Goal: Task Accomplishment & Management: Manage account settings

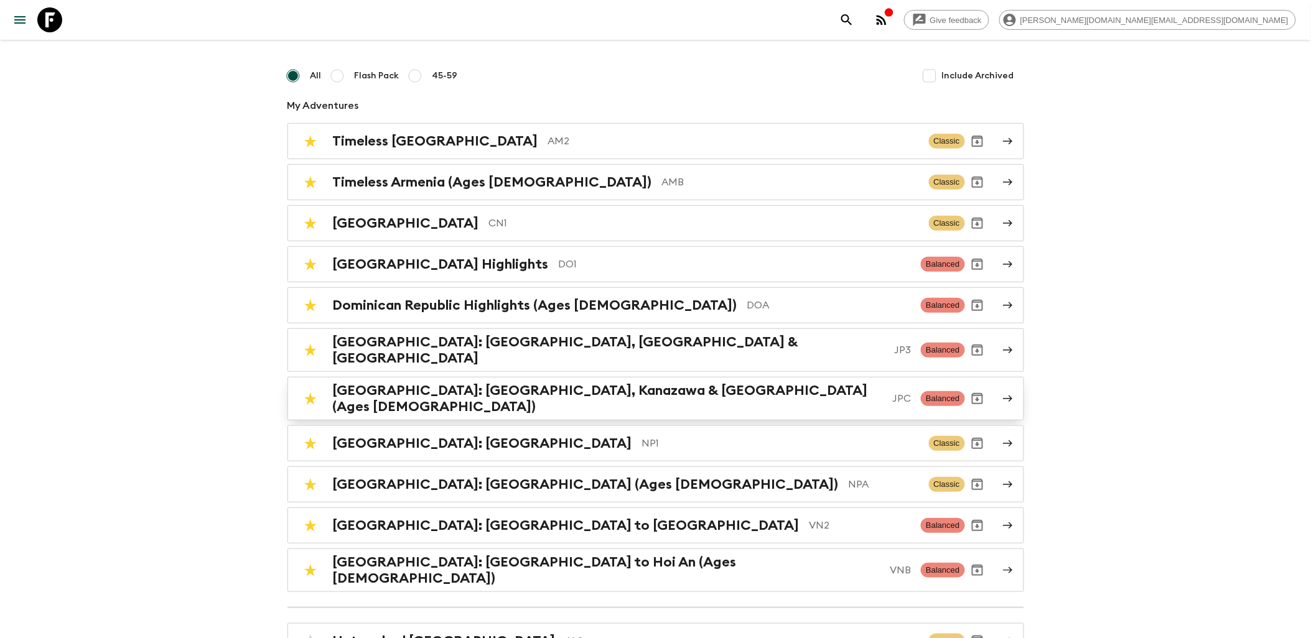
scroll to position [138, 0]
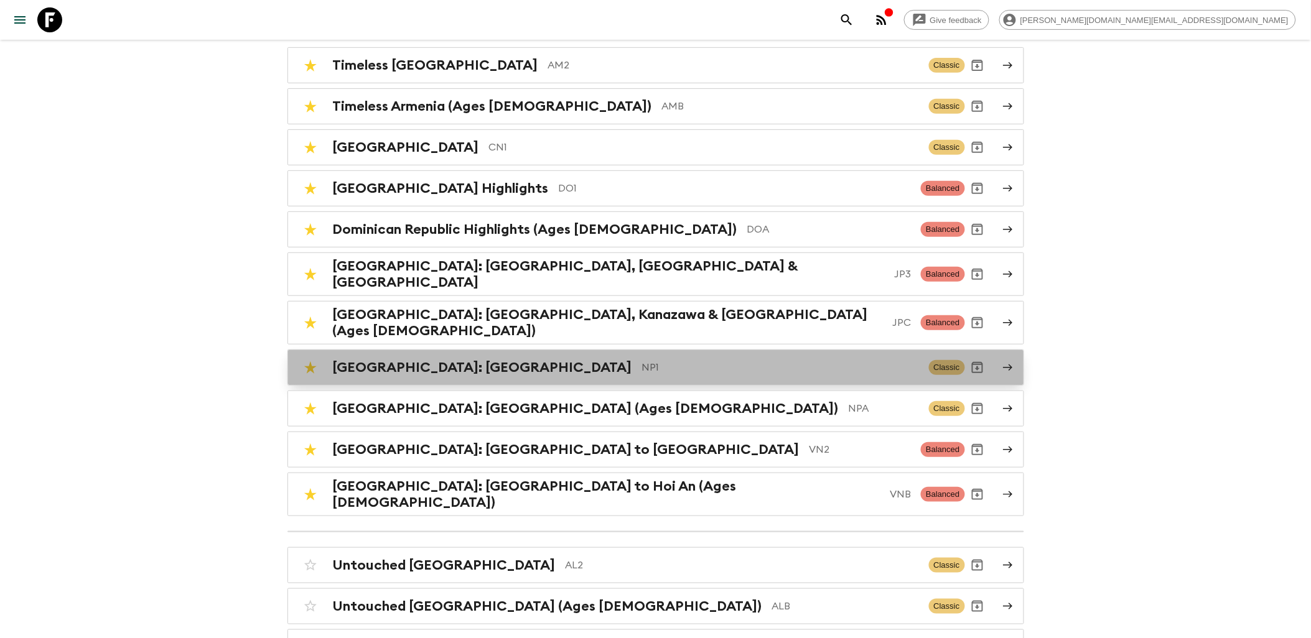
click at [438, 360] on h2 "[GEOGRAPHIC_DATA]: [GEOGRAPHIC_DATA]" at bounding box center [482, 368] width 299 height 16
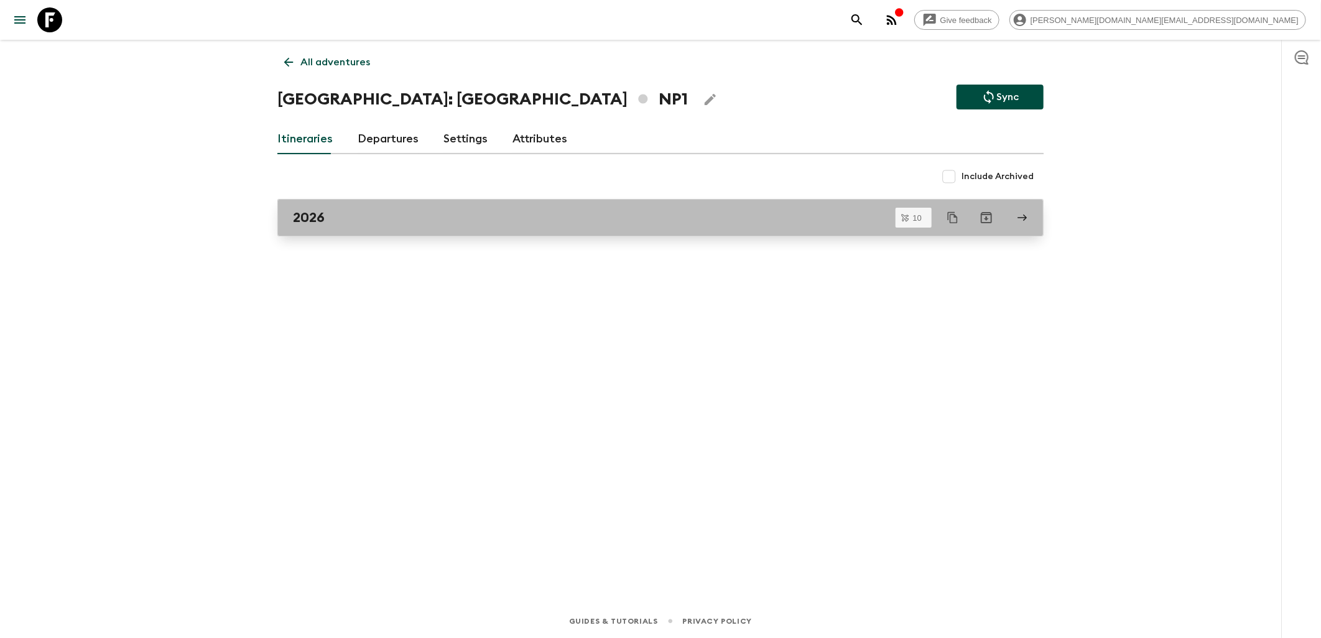
click at [401, 215] on div "2026" at bounding box center [649, 218] width 712 height 16
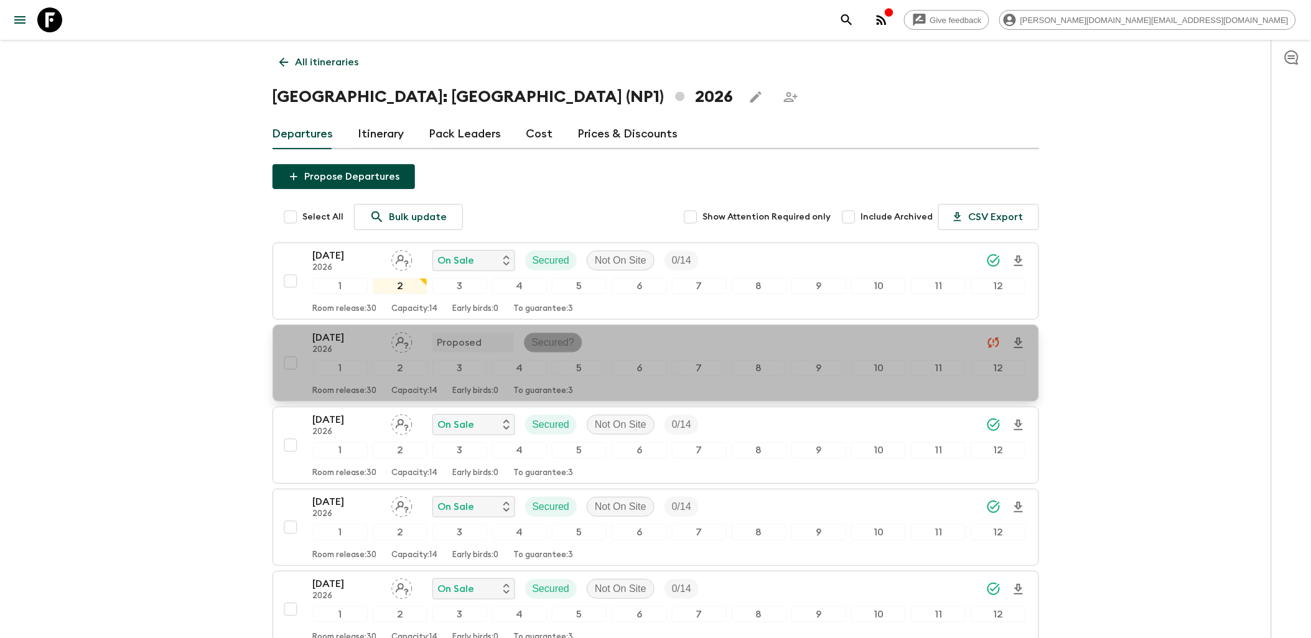
click at [545, 343] on p "Secured?" at bounding box center [553, 342] width 43 height 15
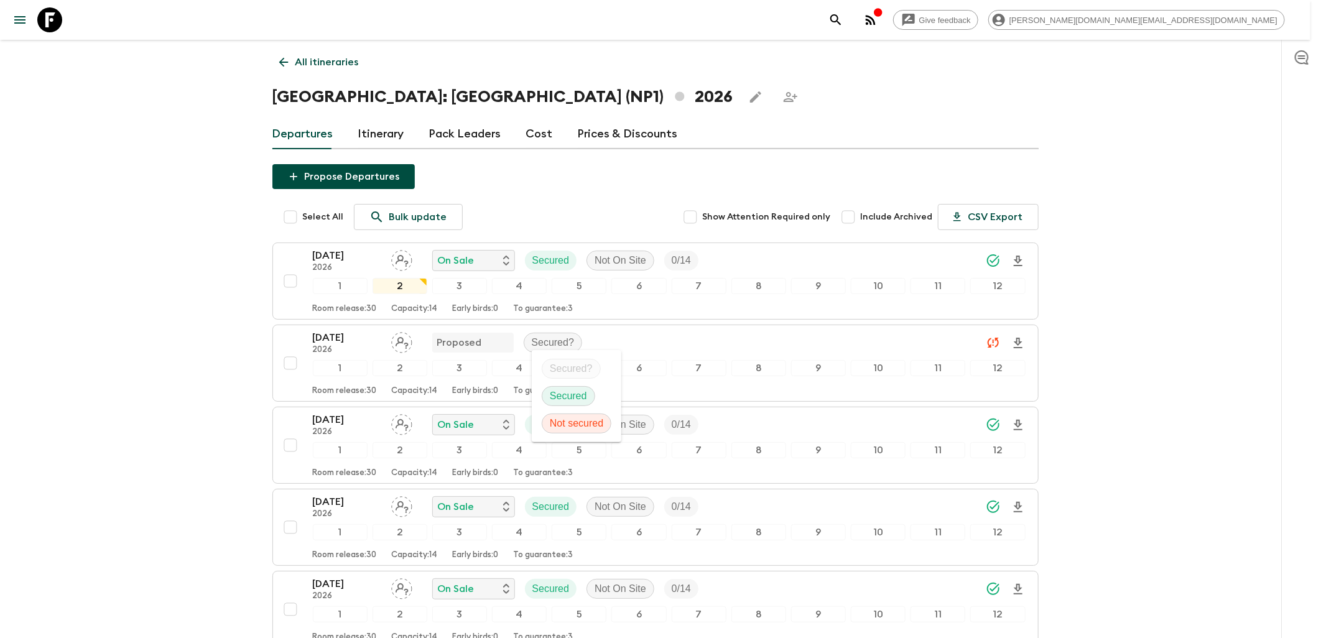
click at [570, 397] on p "Secured" at bounding box center [568, 396] width 37 height 15
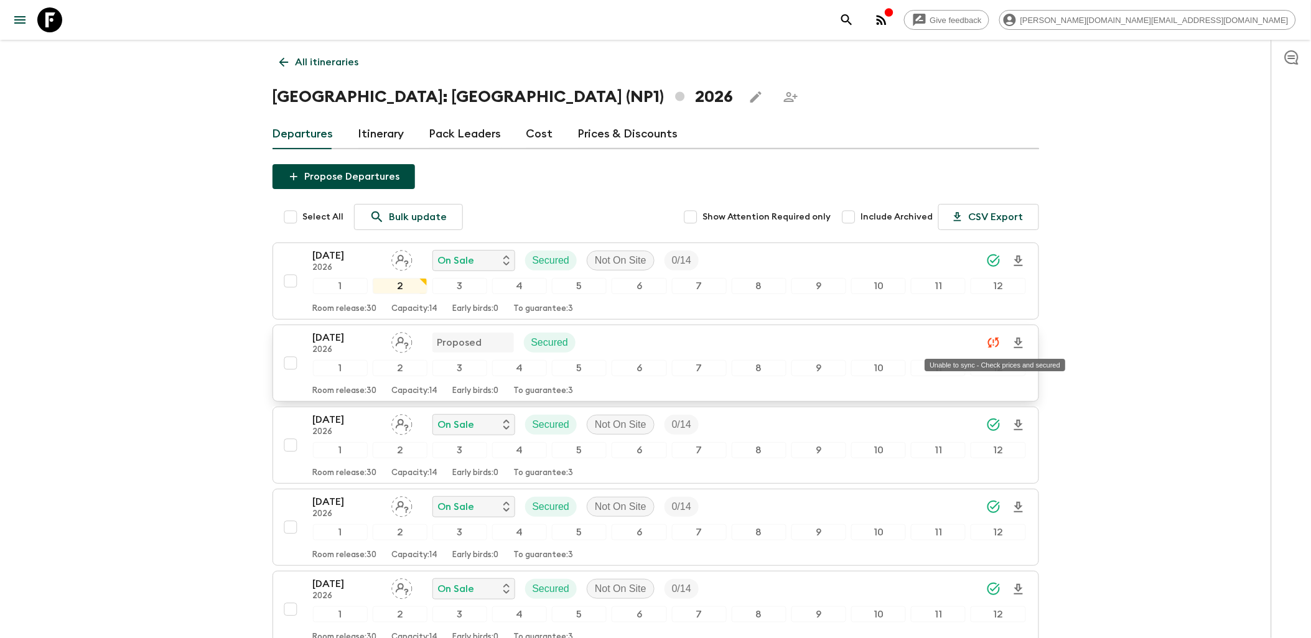
click at [990, 342] on icon "Unable to sync - Check prices and secured" at bounding box center [993, 342] width 15 height 15
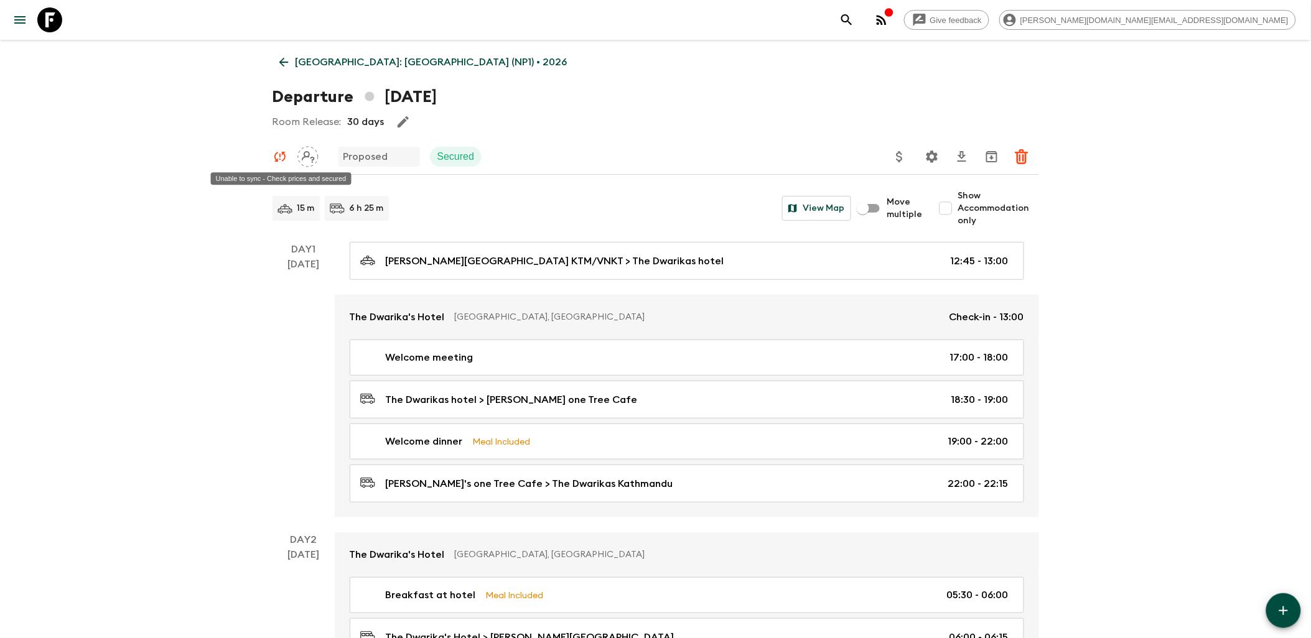
click at [284, 158] on icon "Unable to sync - Check prices and secured" at bounding box center [279, 157] width 11 height 10
click at [51, 20] on icon at bounding box center [49, 19] width 25 height 25
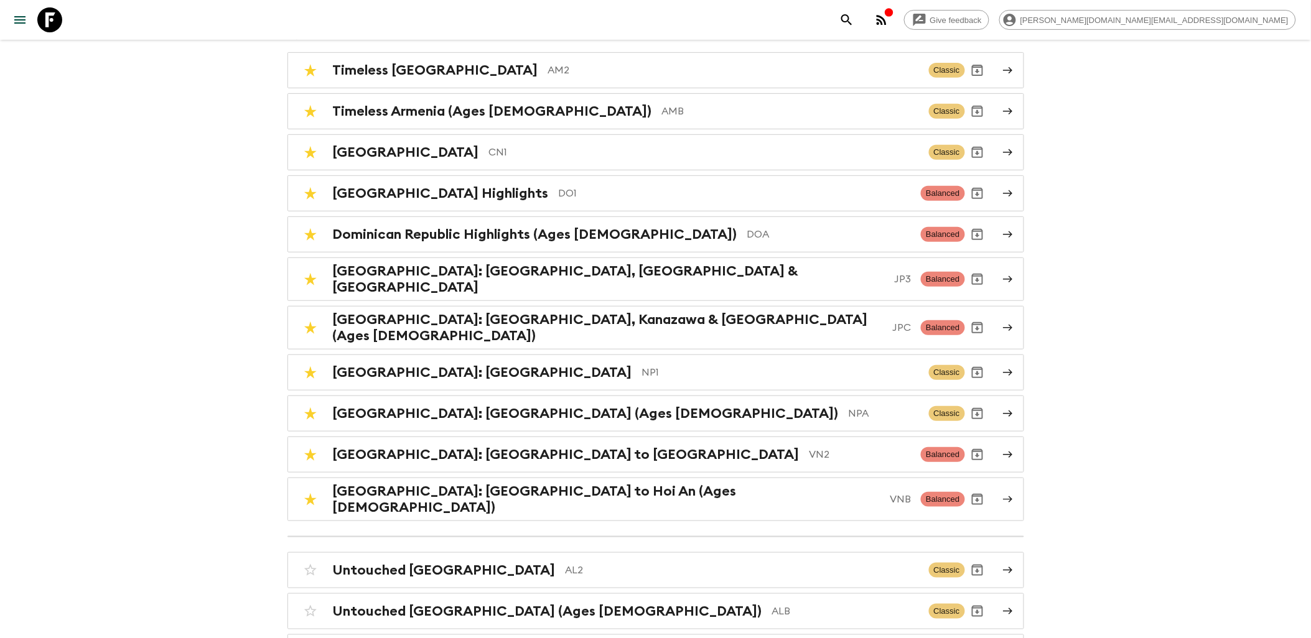
scroll to position [138, 0]
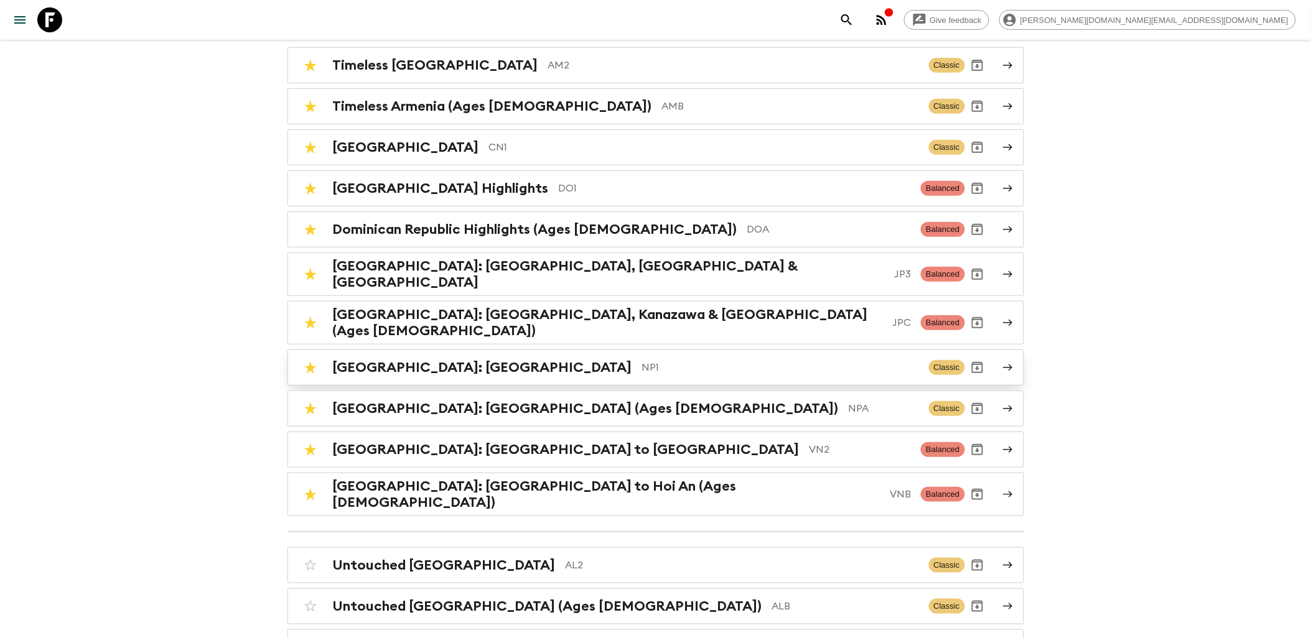
click at [445, 360] on h2 "[GEOGRAPHIC_DATA]: [GEOGRAPHIC_DATA]" at bounding box center [482, 368] width 299 height 16
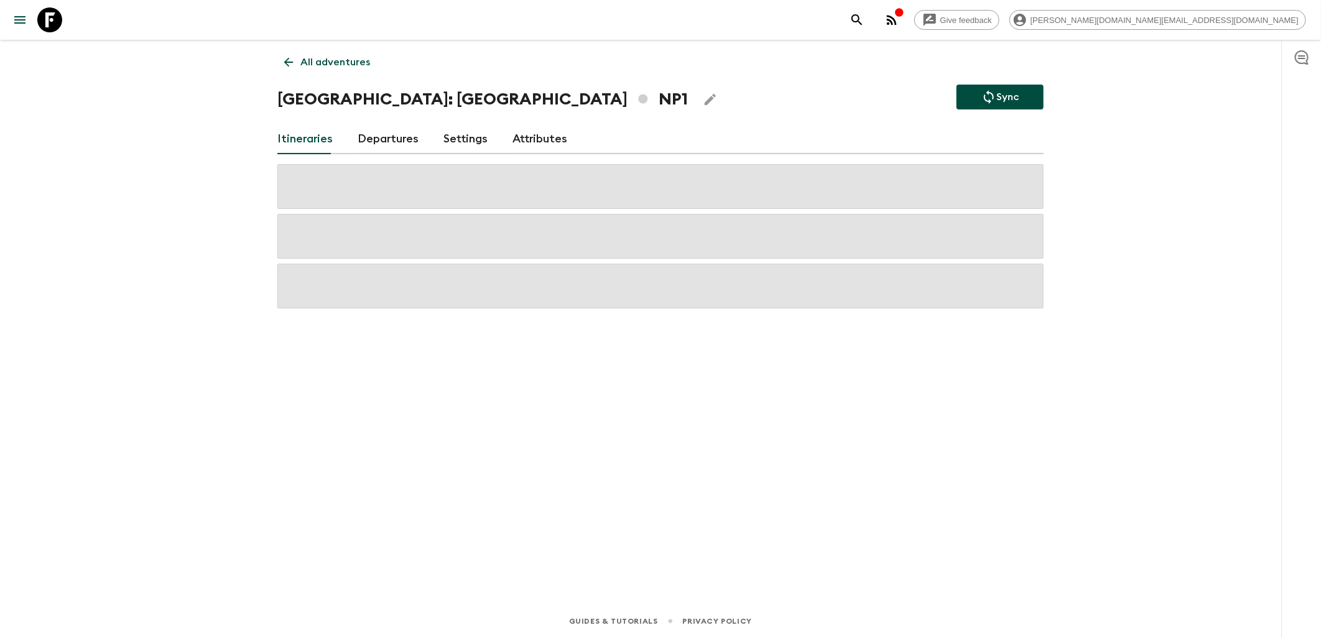
click at [979, 96] on button "Sync" at bounding box center [1000, 97] width 87 height 25
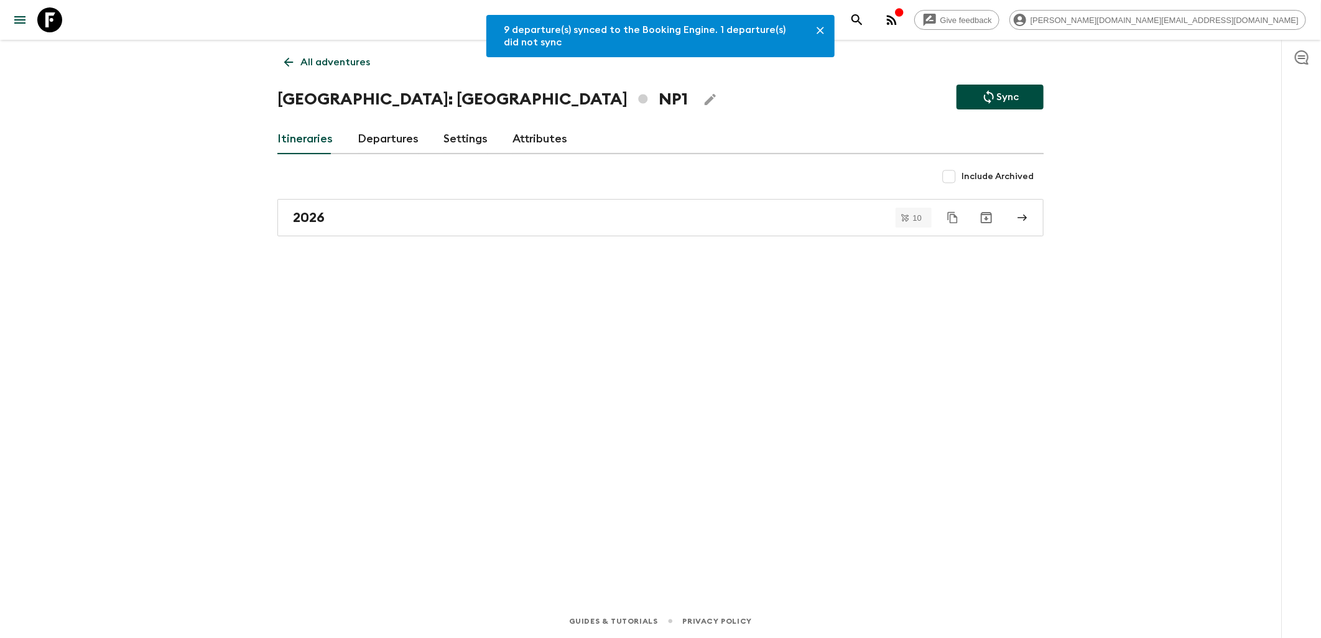
click at [824, 29] on icon "Close" at bounding box center [820, 30] width 12 height 12
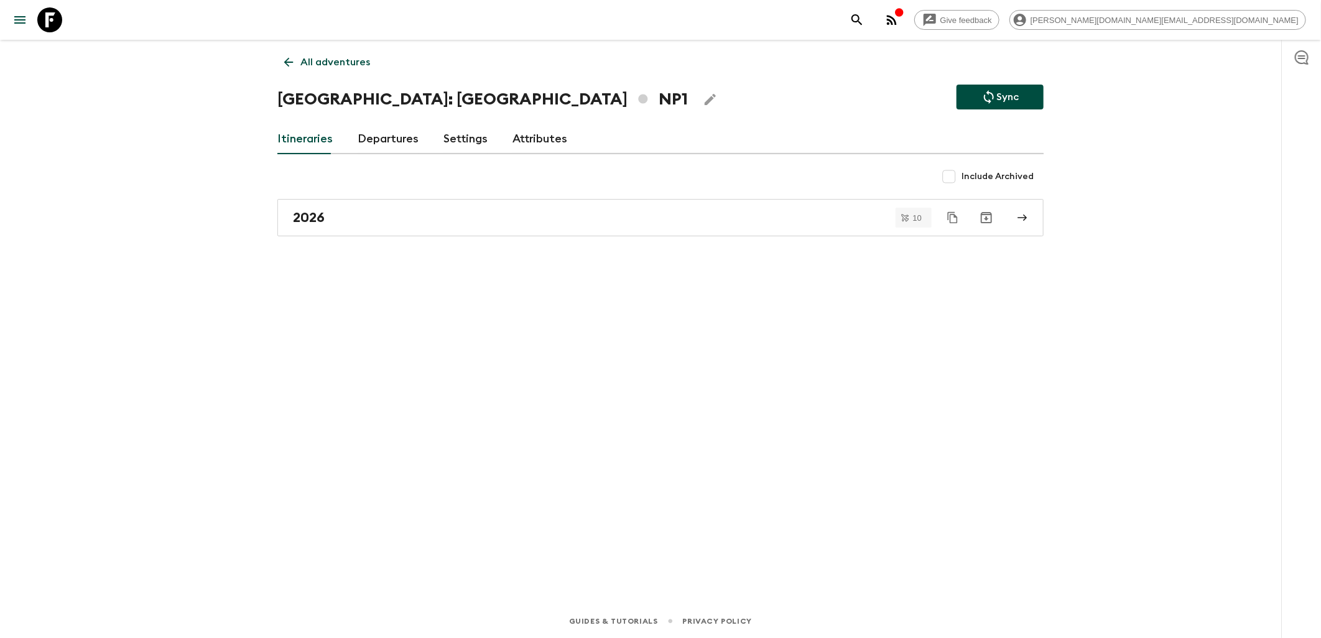
click at [367, 137] on link "Departures" at bounding box center [388, 139] width 61 height 30
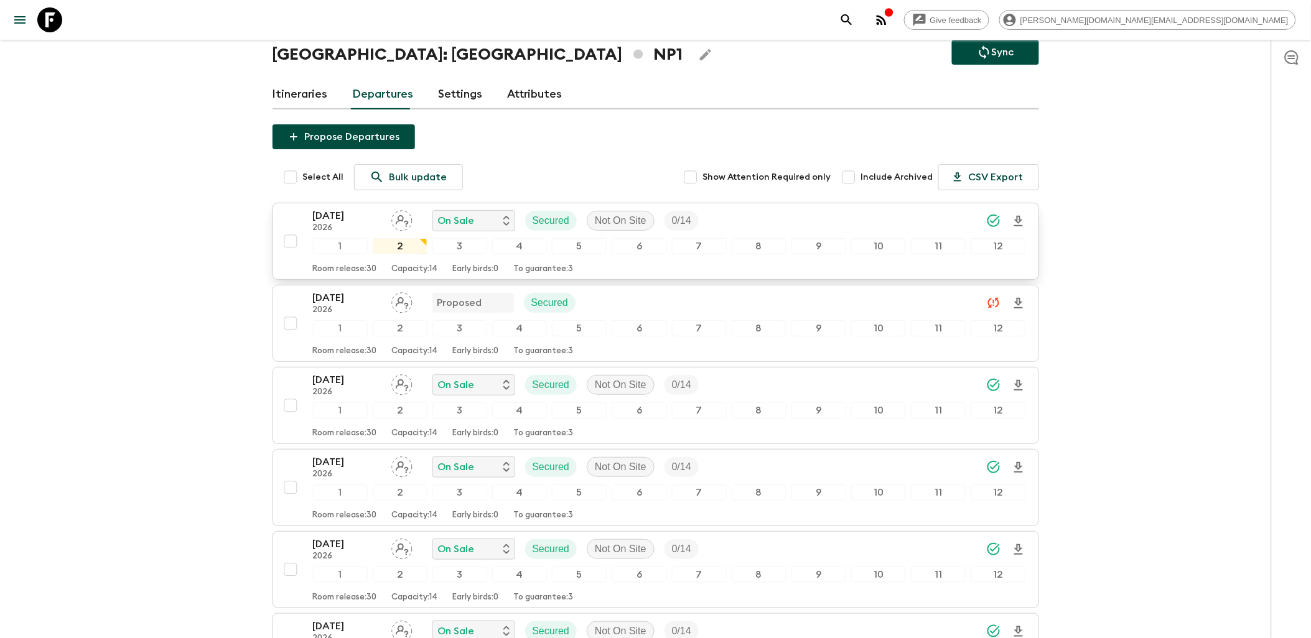
scroll to position [69, 0]
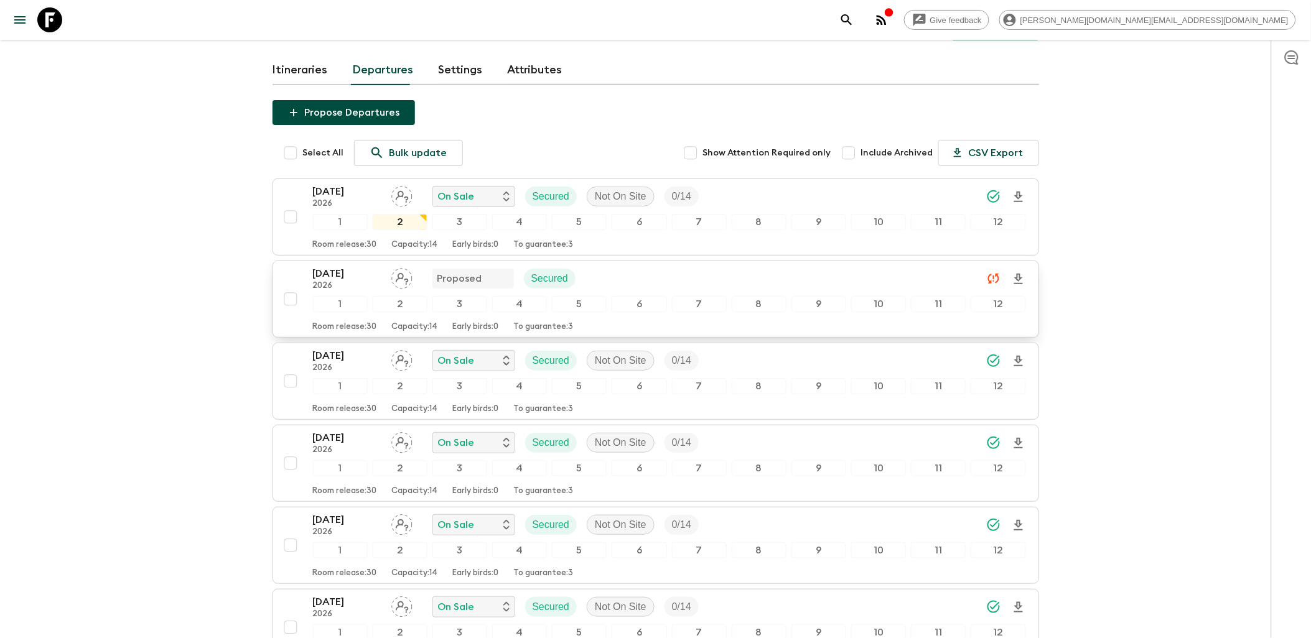
click at [654, 280] on div "[DATE] 2026 Proposed Secured" at bounding box center [669, 278] width 713 height 25
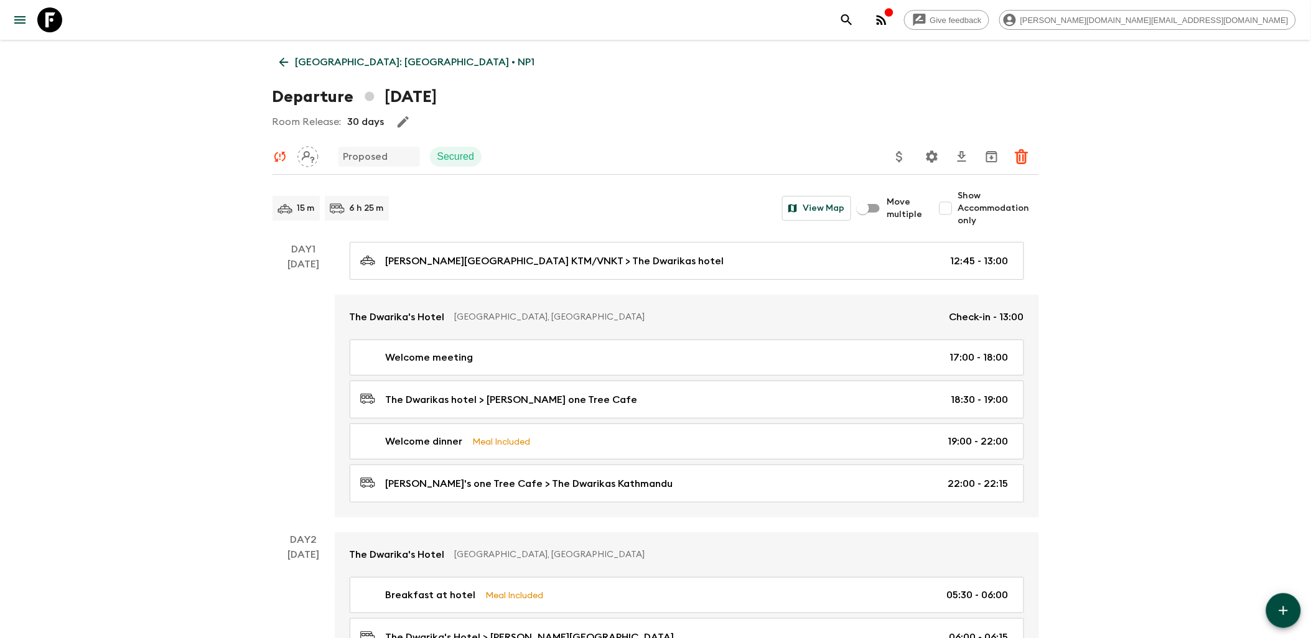
click at [278, 61] on icon at bounding box center [284, 62] width 14 height 14
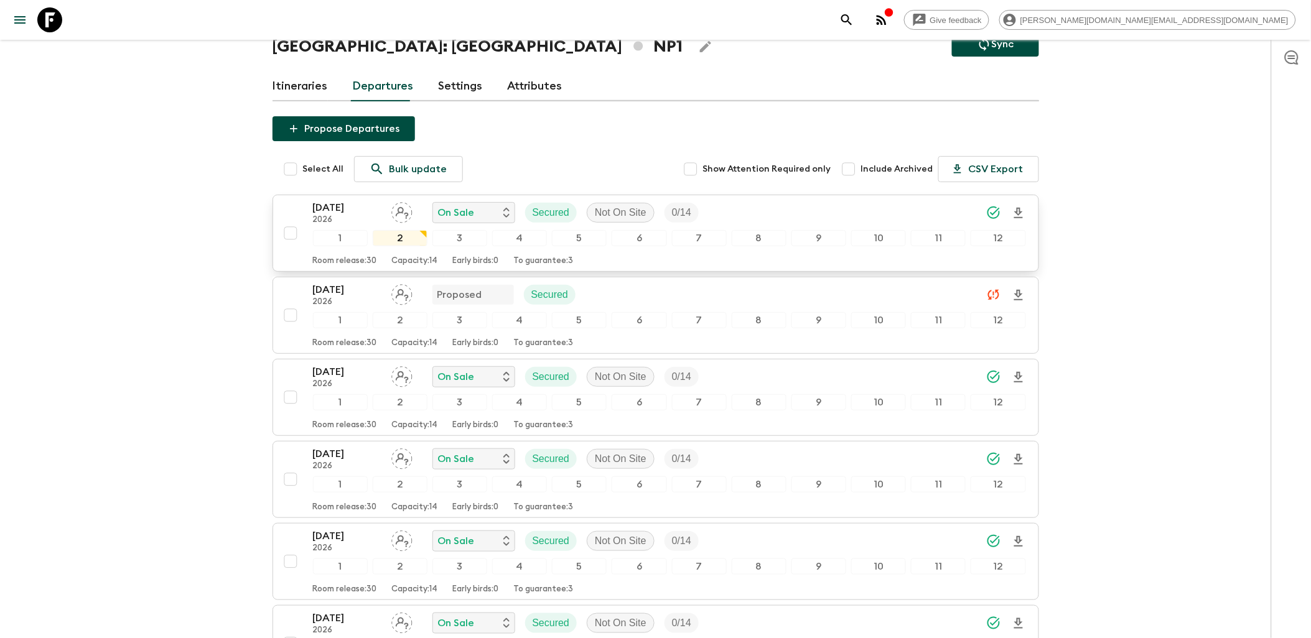
scroll to position [69, 0]
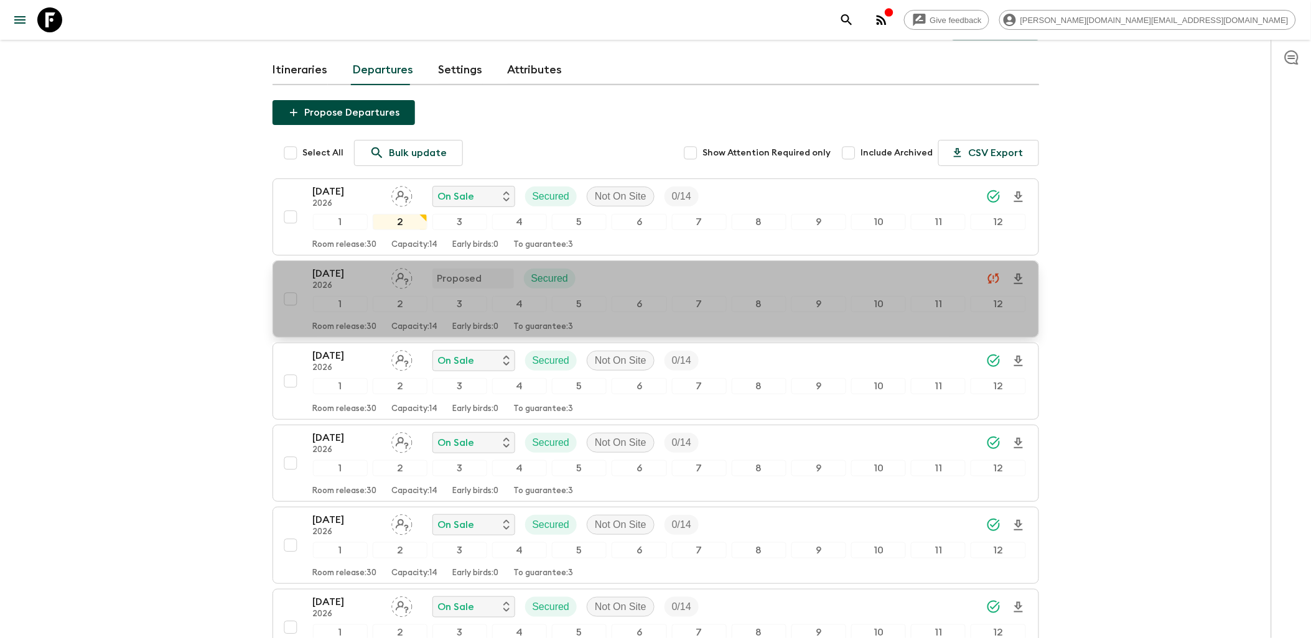
click at [644, 282] on div "[DATE] 2026 Proposed Secured" at bounding box center [669, 278] width 713 height 25
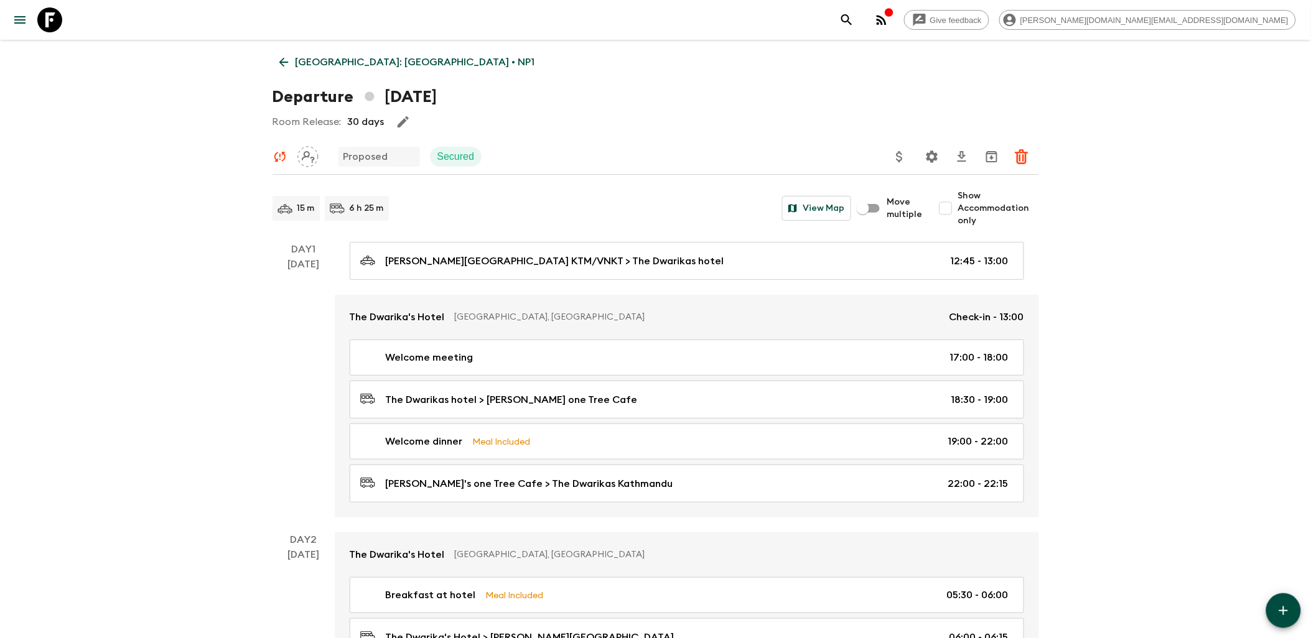
click at [42, 19] on icon at bounding box center [49, 19] width 25 height 25
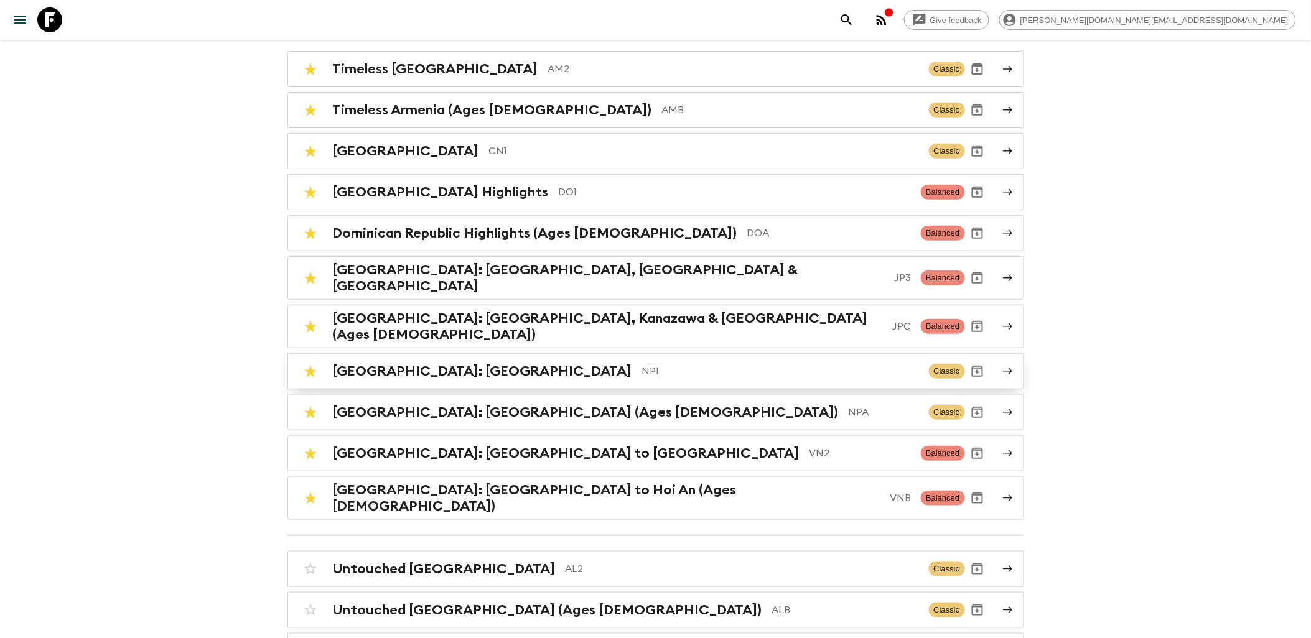
scroll to position [138, 0]
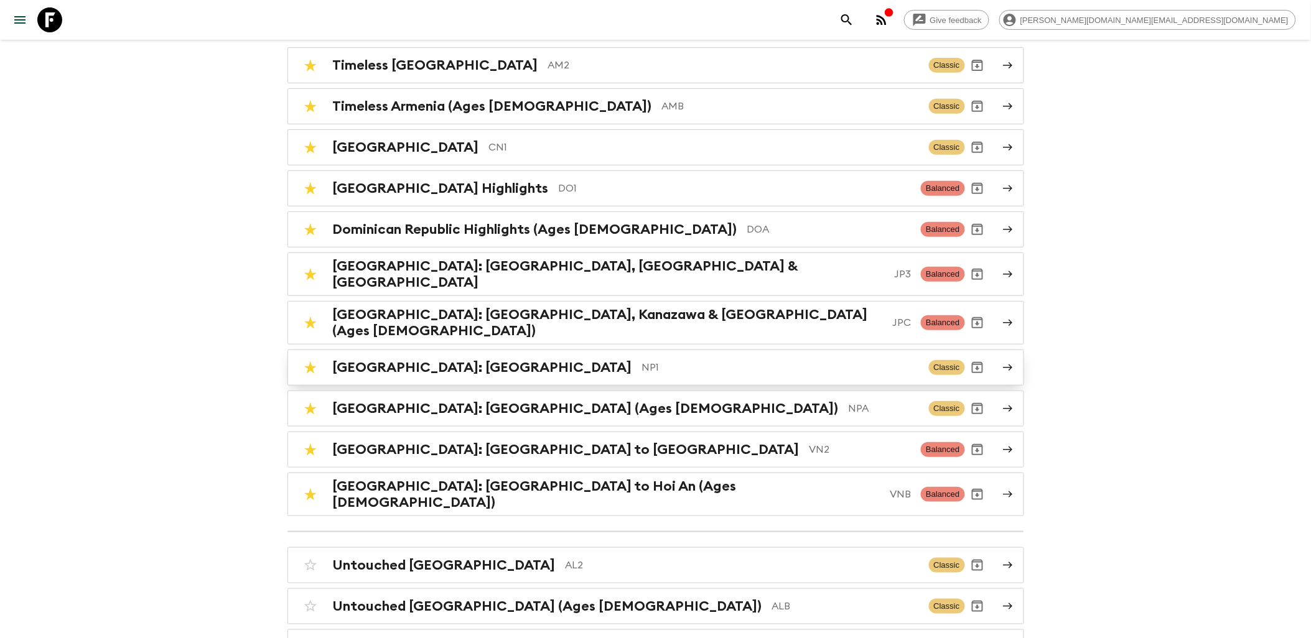
click at [642, 360] on p "NP1" at bounding box center [780, 367] width 277 height 15
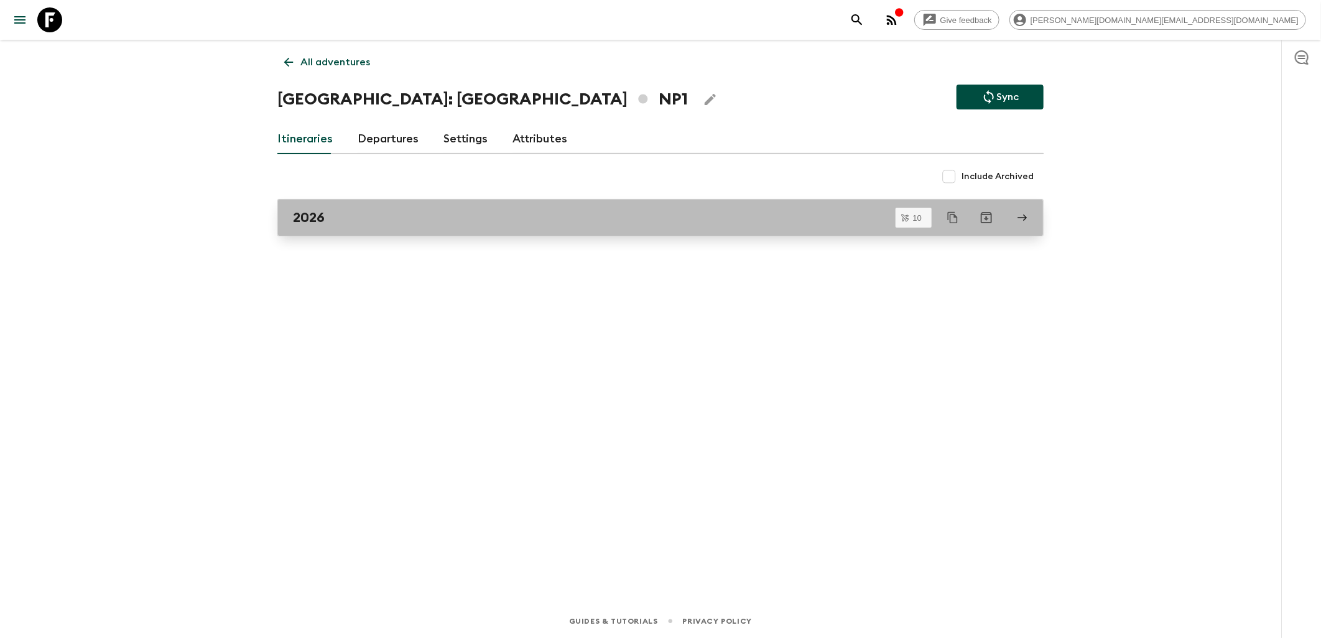
click at [419, 218] on div "2026" at bounding box center [649, 218] width 712 height 16
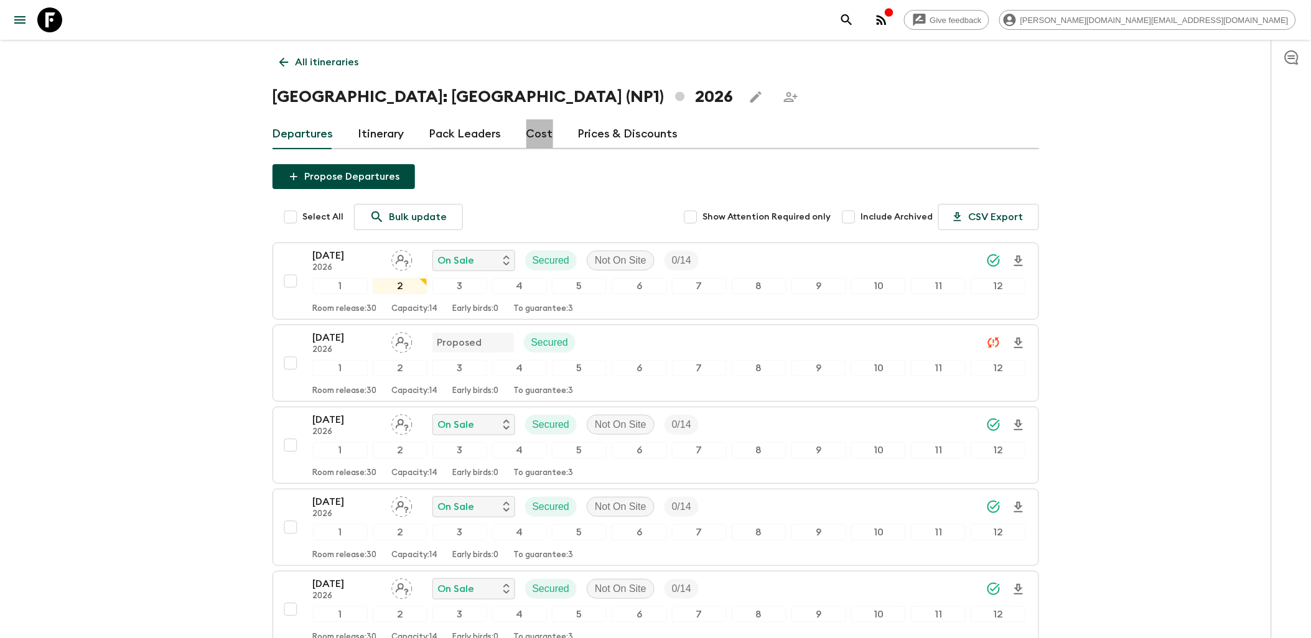
click at [531, 133] on link "Cost" at bounding box center [539, 134] width 27 height 30
click at [546, 137] on link "Cost" at bounding box center [539, 134] width 27 height 30
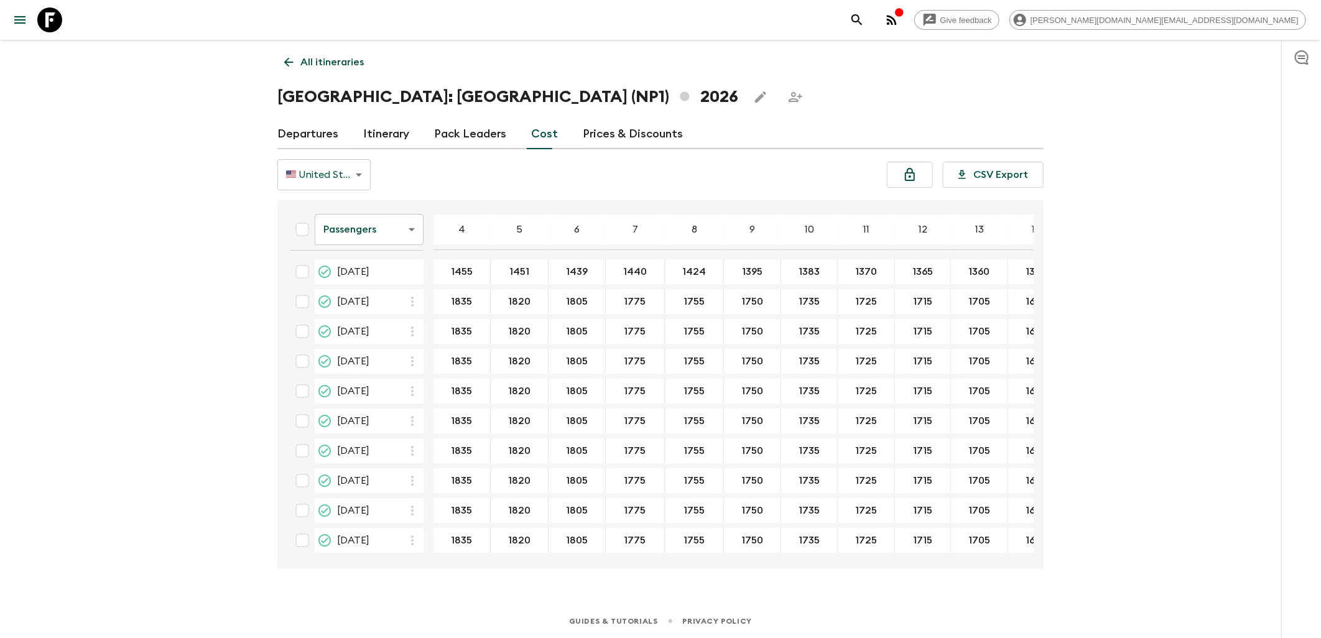
click at [328, 128] on link "Departures" at bounding box center [307, 134] width 61 height 30
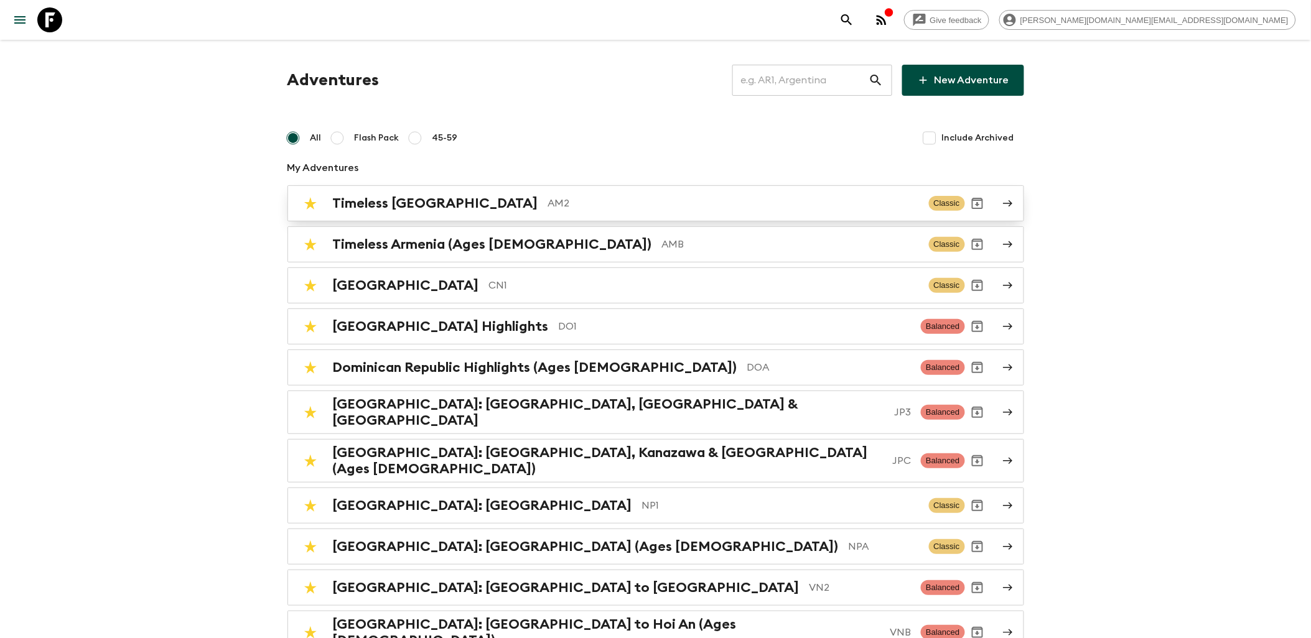
click at [548, 203] on p "AM2" at bounding box center [733, 203] width 371 height 15
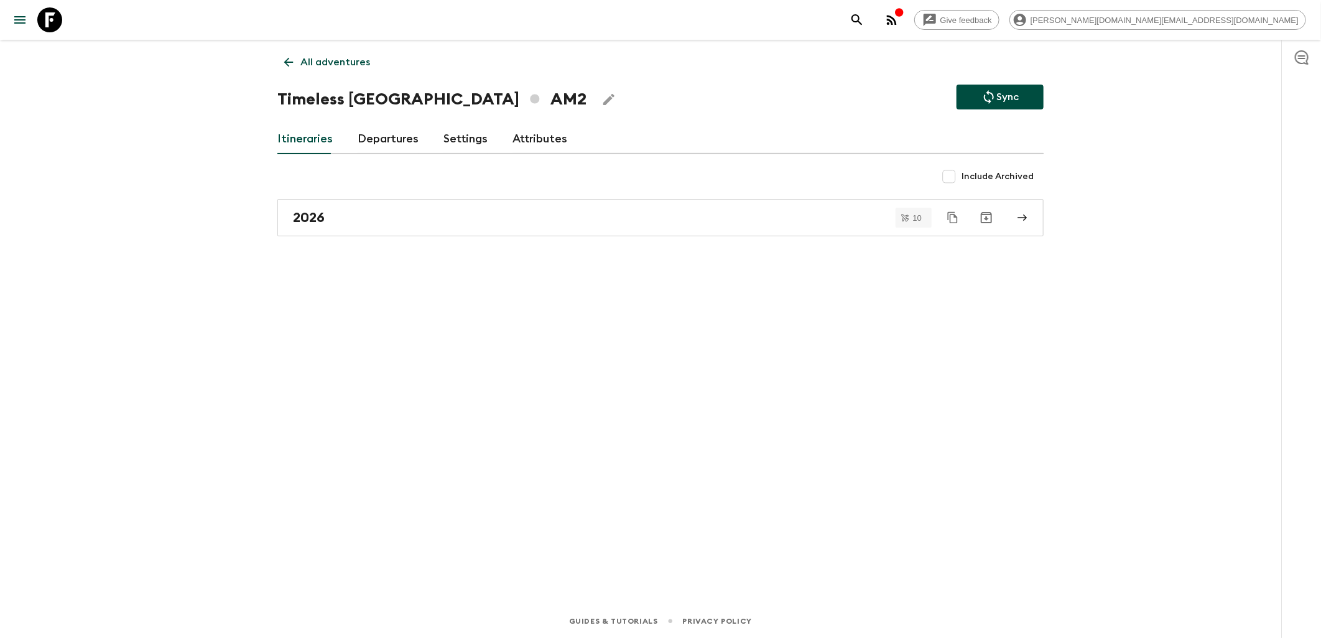
click at [555, 125] on link "Attributes" at bounding box center [540, 139] width 55 height 30
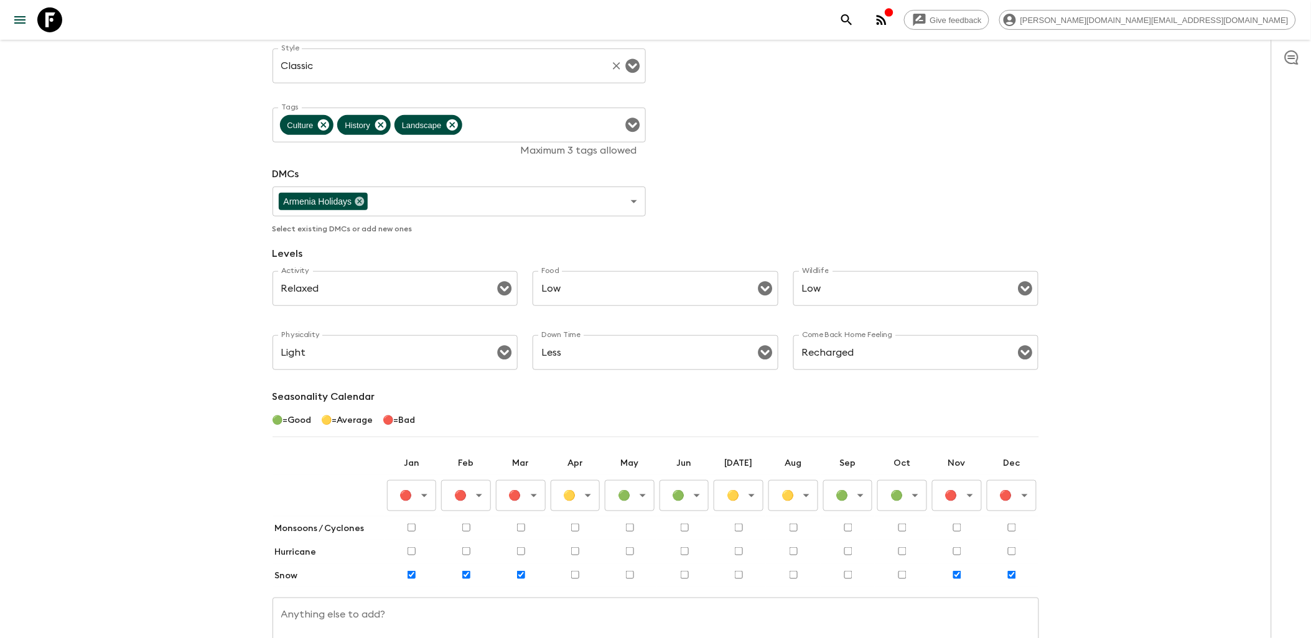
scroll to position [65, 0]
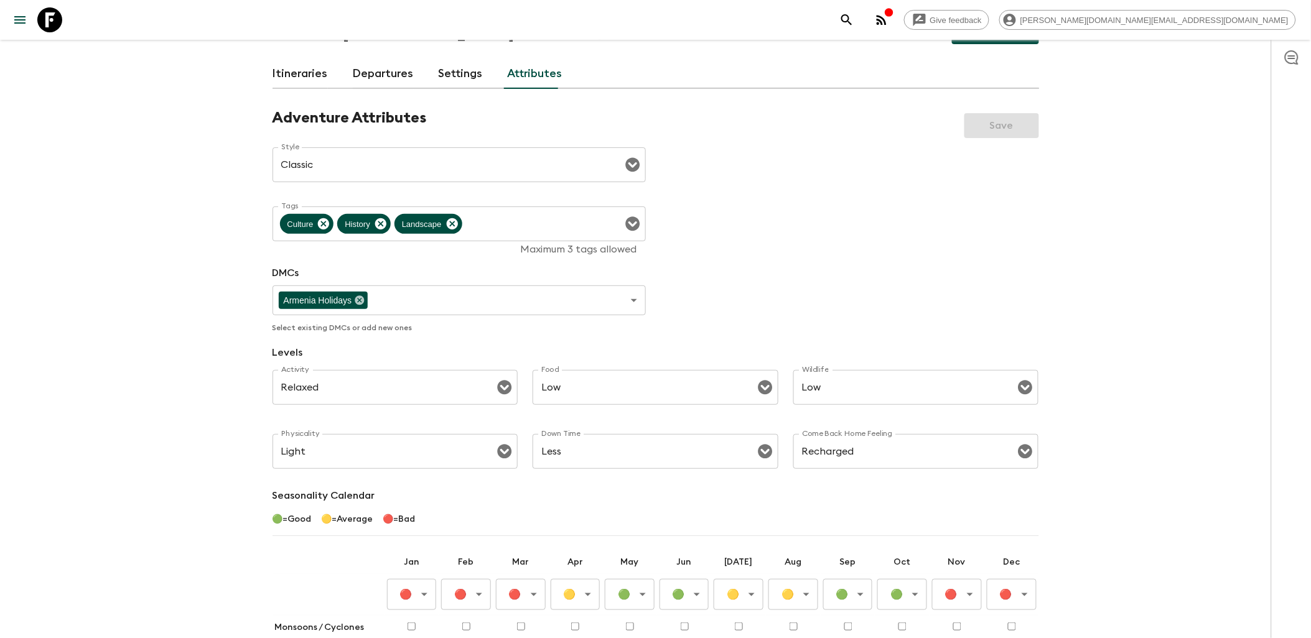
click at [445, 70] on link "Settings" at bounding box center [461, 74] width 44 height 30
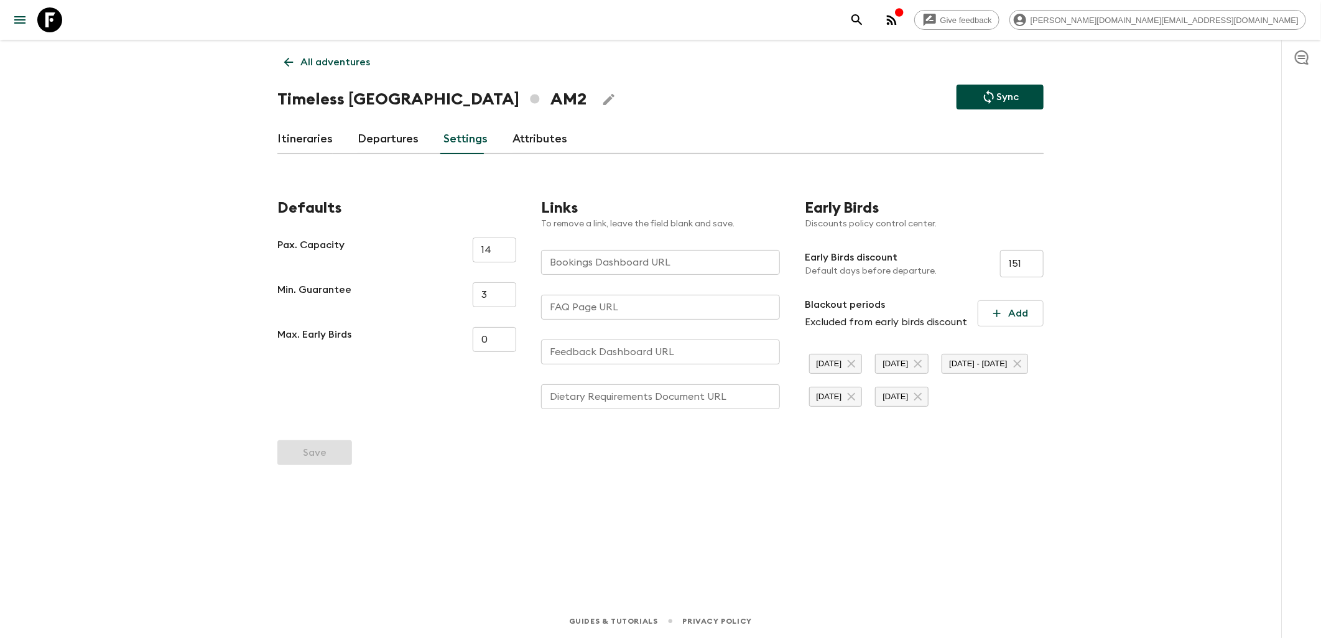
click at [676, 259] on input "Bookings Dashboard URL" at bounding box center [660, 262] width 239 height 25
paste input "https://flashpack.clicdata.com/v/ZBQKk17ETr4S"
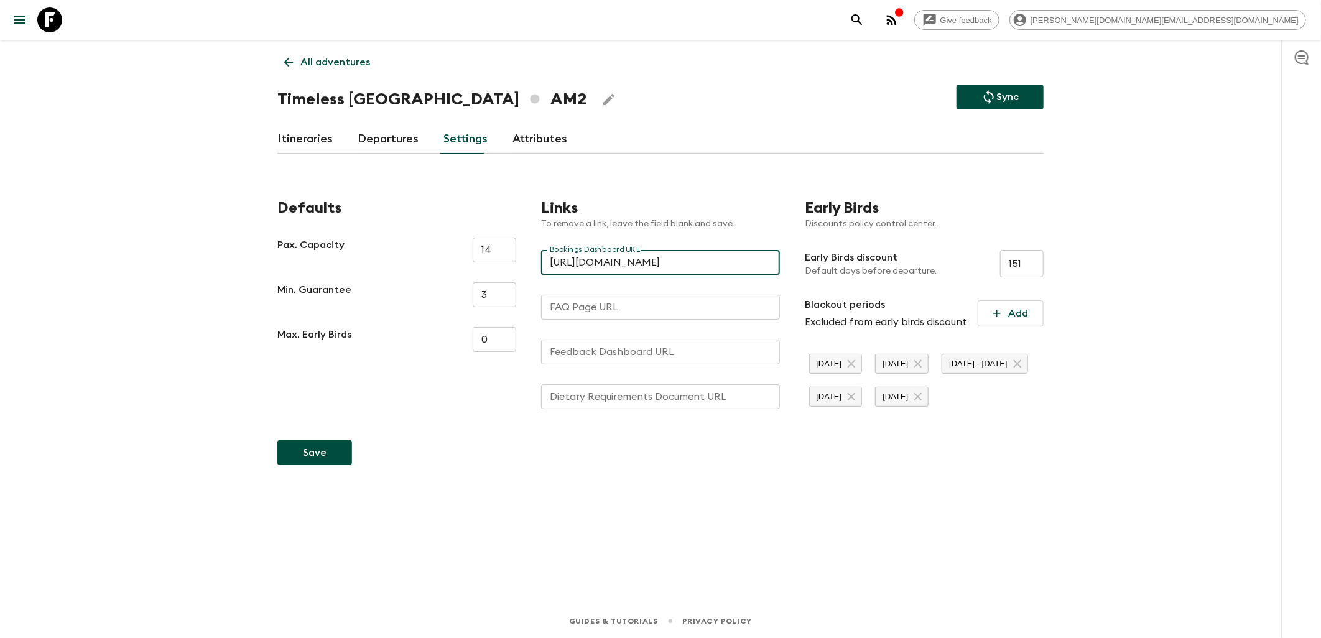
type input "https://flashpack.clicdata.com/v/ZBQKk17ETr4S"
click at [336, 465] on button "Save" at bounding box center [314, 452] width 75 height 25
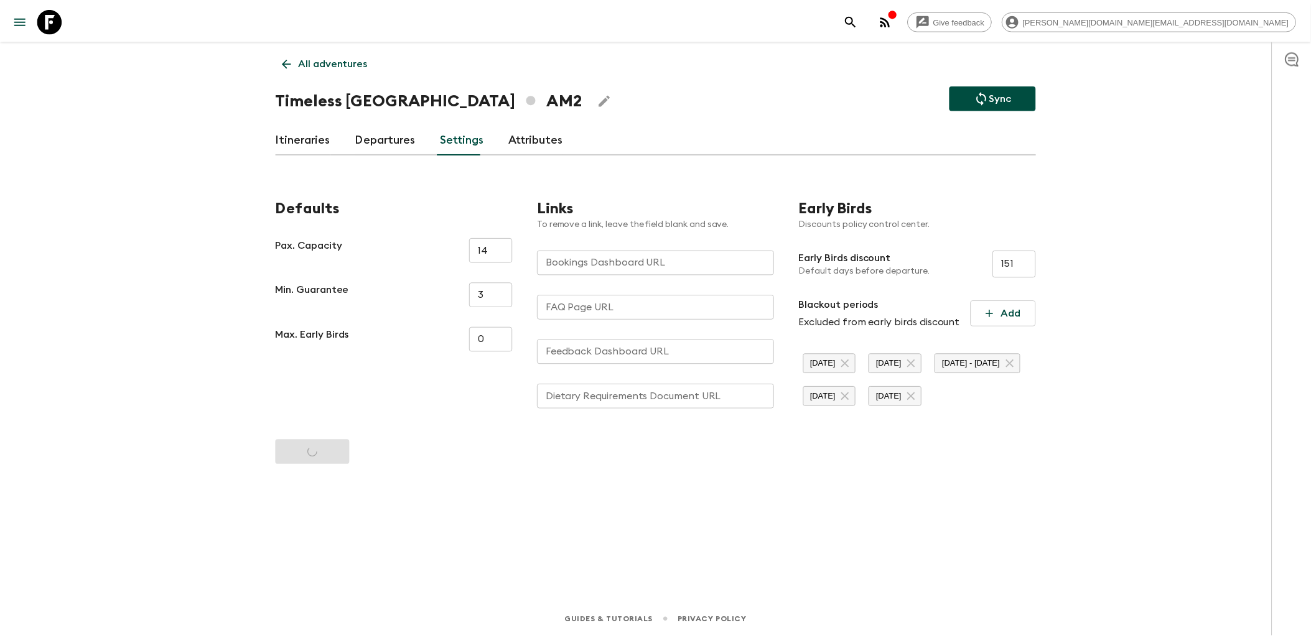
scroll to position [0, 0]
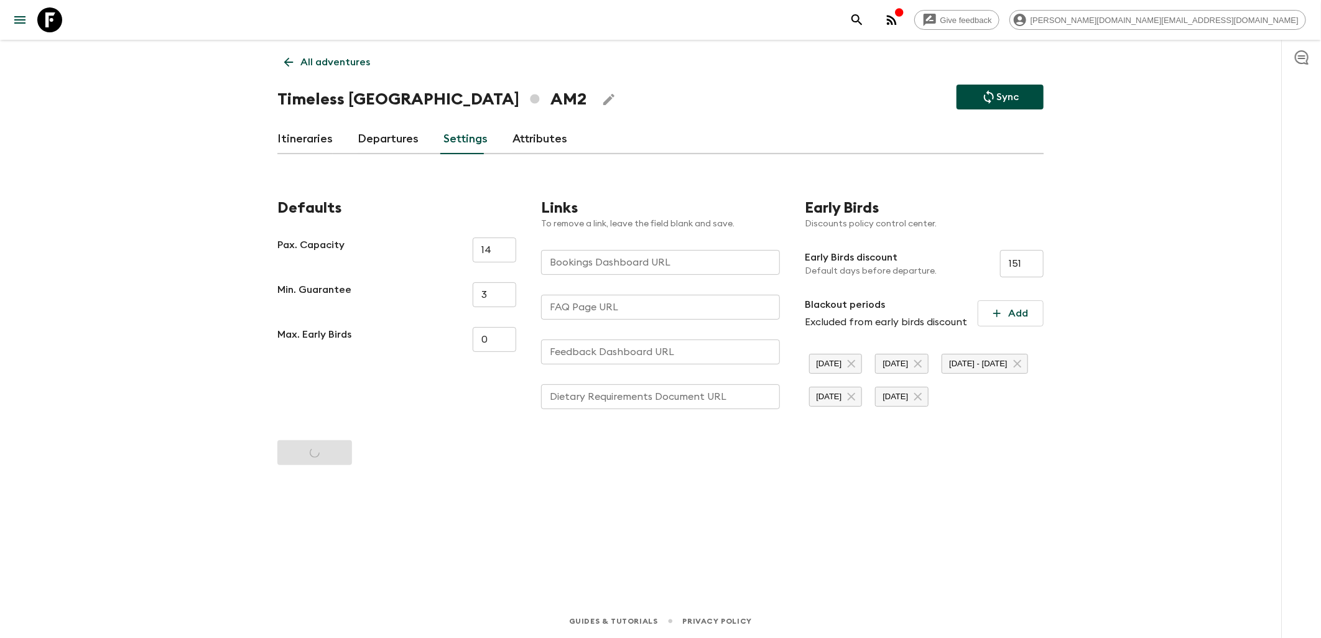
type input "https://flashpack.clicdata.com/v/ZBQKk17ETr4S"
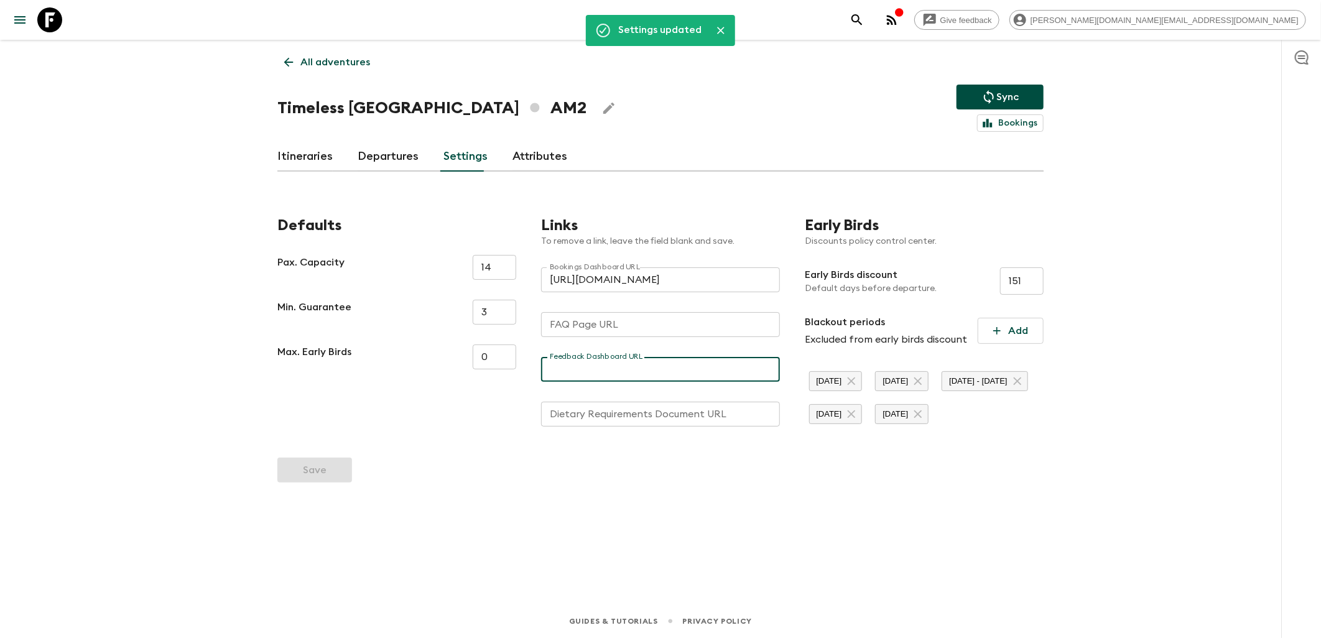
click at [697, 368] on input "Feedback Dashboard URL" at bounding box center [660, 369] width 239 height 25
click at [693, 409] on div "Dietary Requirements Document URL Dietary Requirements Document URL" at bounding box center [660, 414] width 239 height 25
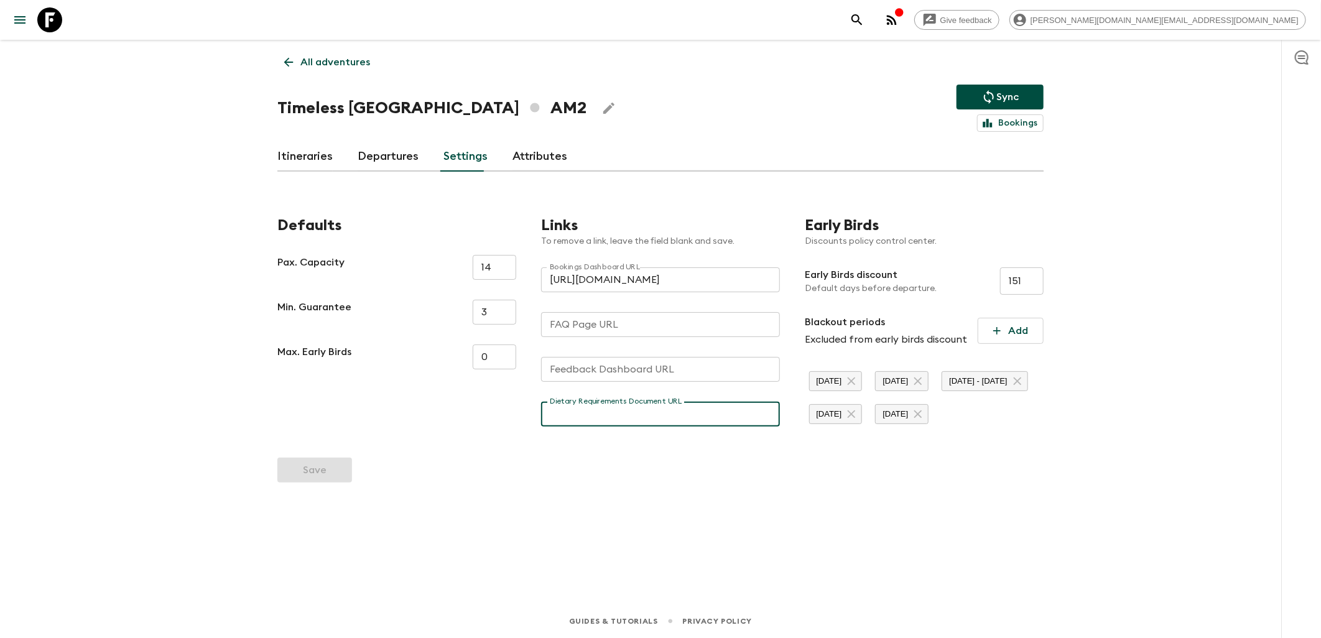
click at [701, 470] on form "Defaults Pax. Capacity 14 ​ Min. Guarantee 3 ​ Max. Early Birds 0 ​ Links To re…" at bounding box center [660, 342] width 766 height 301
drag, startPoint x: 49, startPoint y: 23, endPoint x: 81, endPoint y: 52, distance: 44.1
click at [49, 23] on icon at bounding box center [49, 19] width 25 height 25
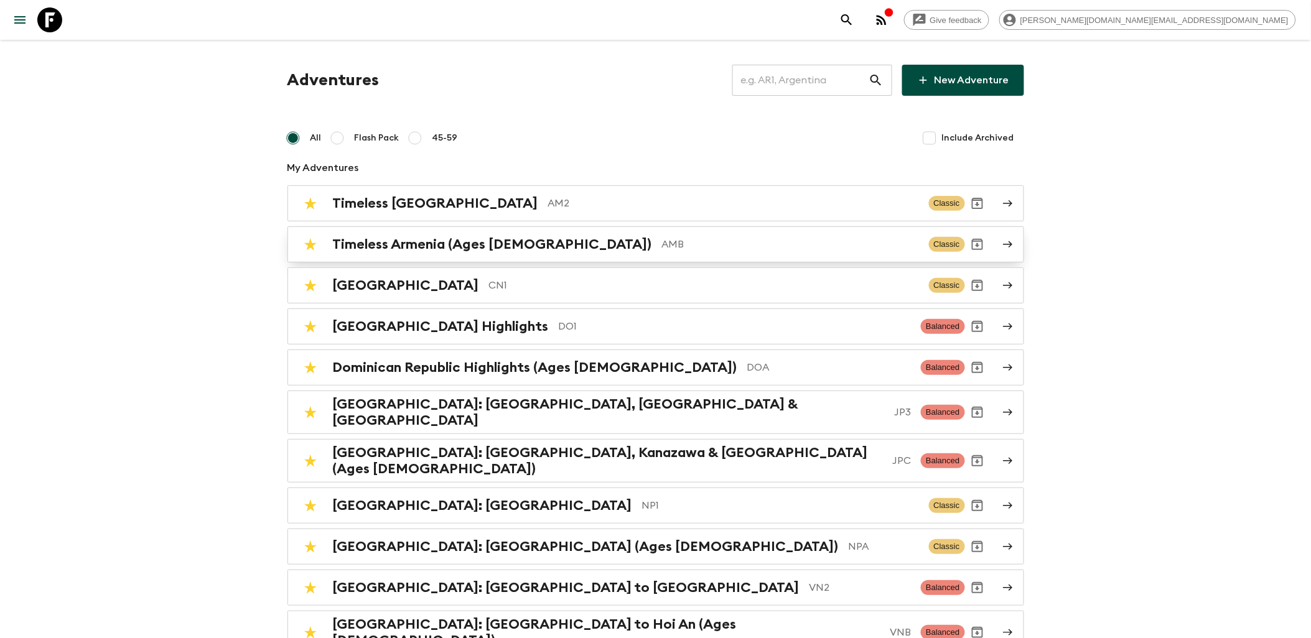
click at [309, 244] on input "checkbox" at bounding box center [310, 244] width 25 height 25
checkbox input "false"
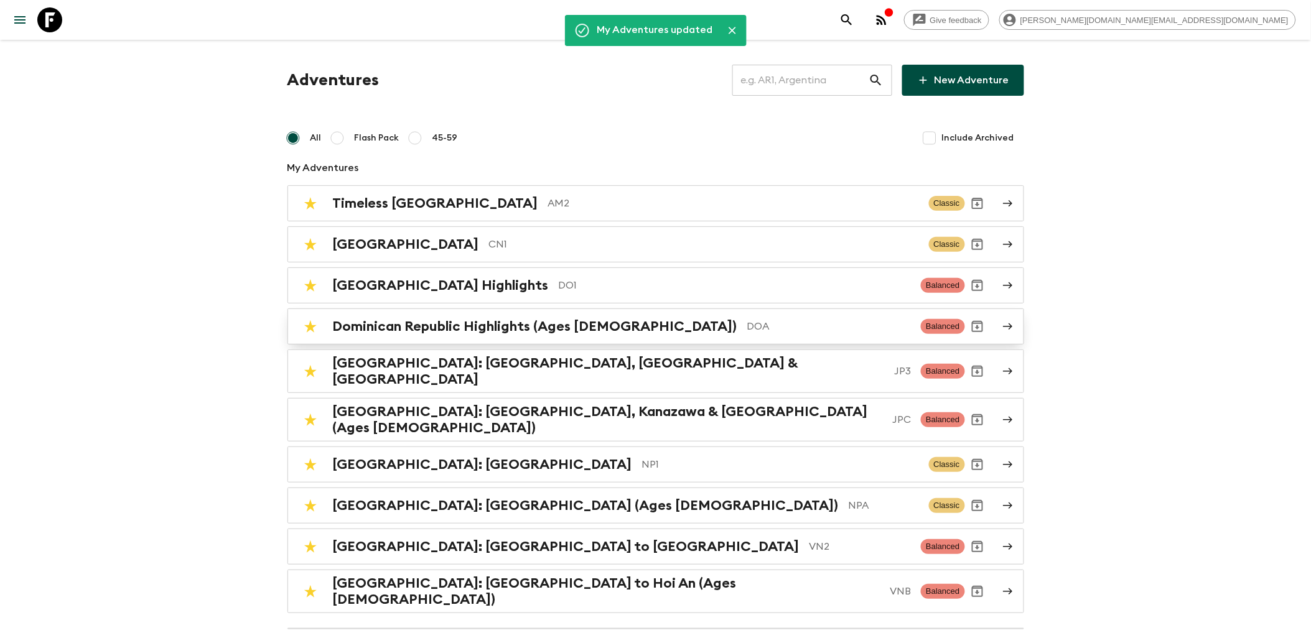
click at [307, 323] on input "checkbox" at bounding box center [310, 326] width 25 height 25
checkbox input "false"
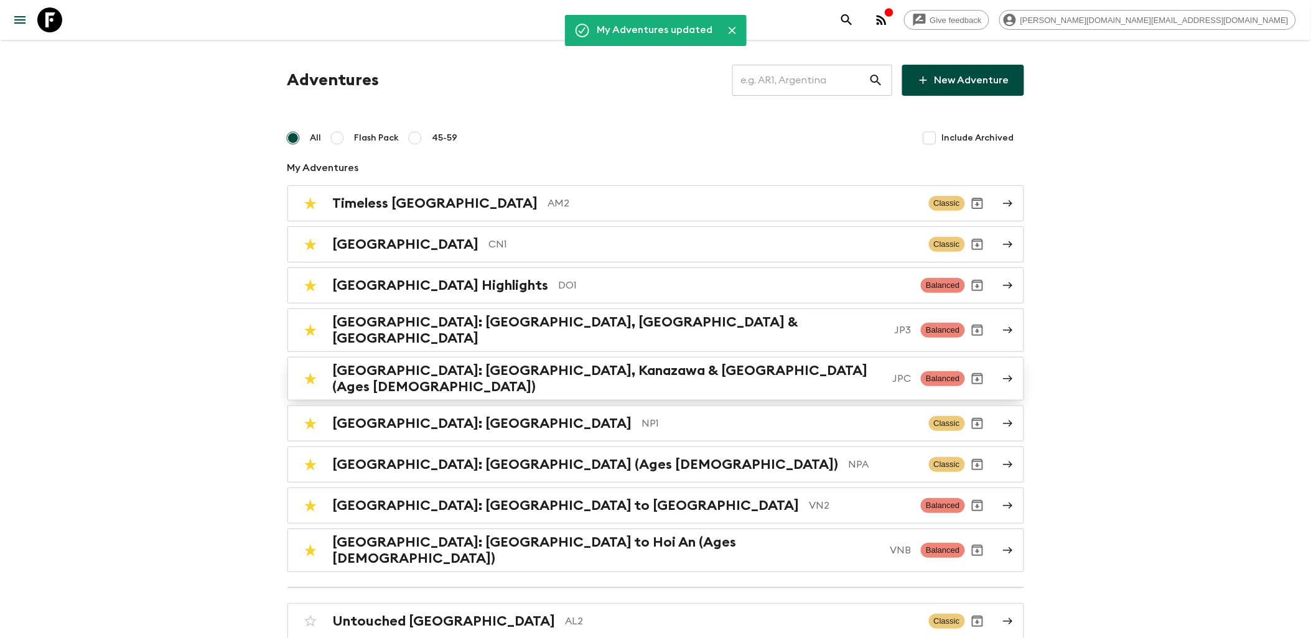
click at [314, 371] on input "checkbox" at bounding box center [310, 378] width 25 height 25
checkbox input "false"
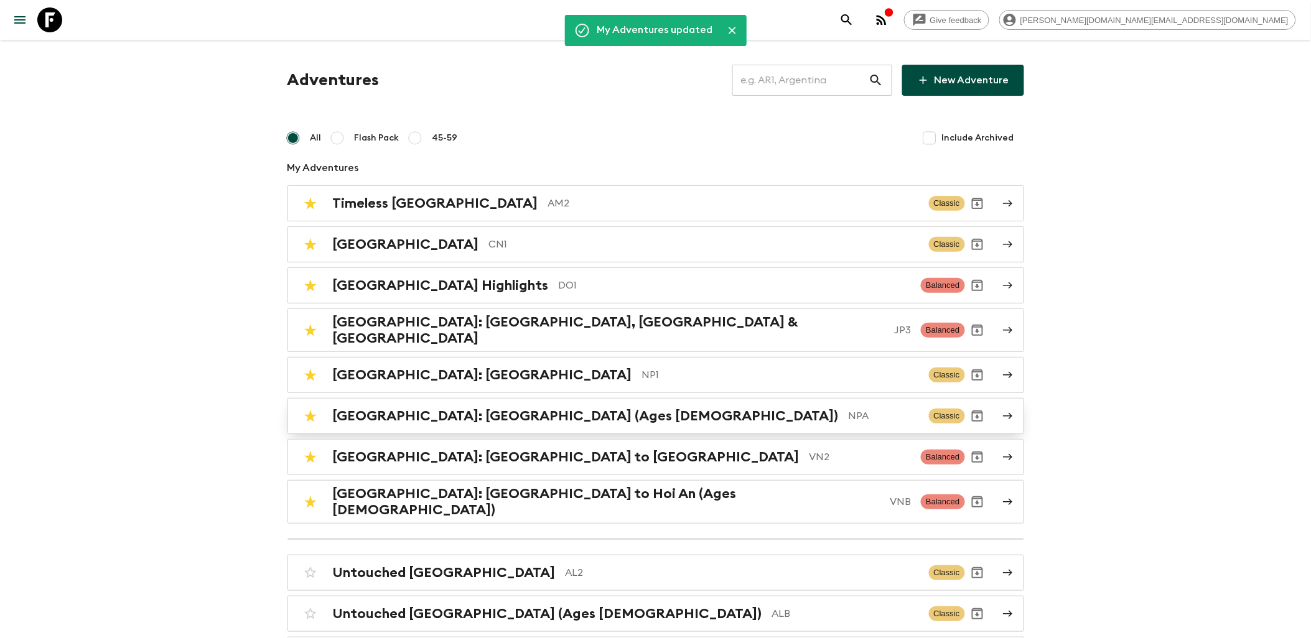
click at [308, 409] on input "checkbox" at bounding box center [310, 416] width 25 height 25
checkbox input "false"
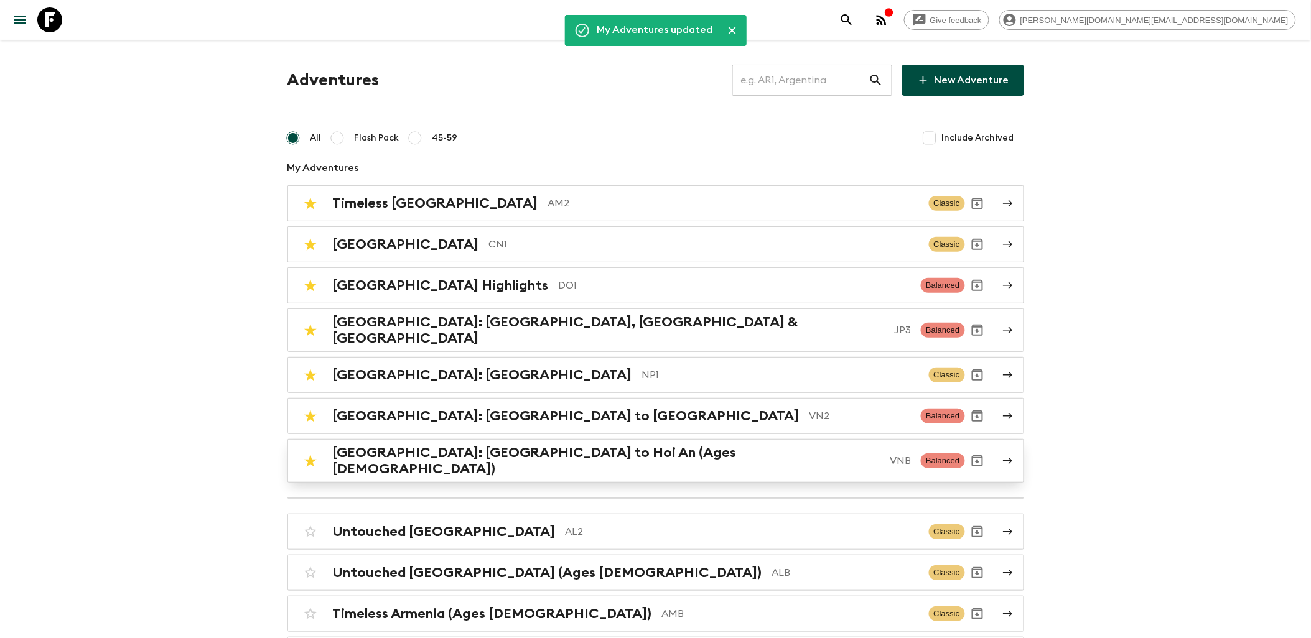
click at [308, 450] on input "checkbox" at bounding box center [310, 461] width 25 height 25
checkbox input "false"
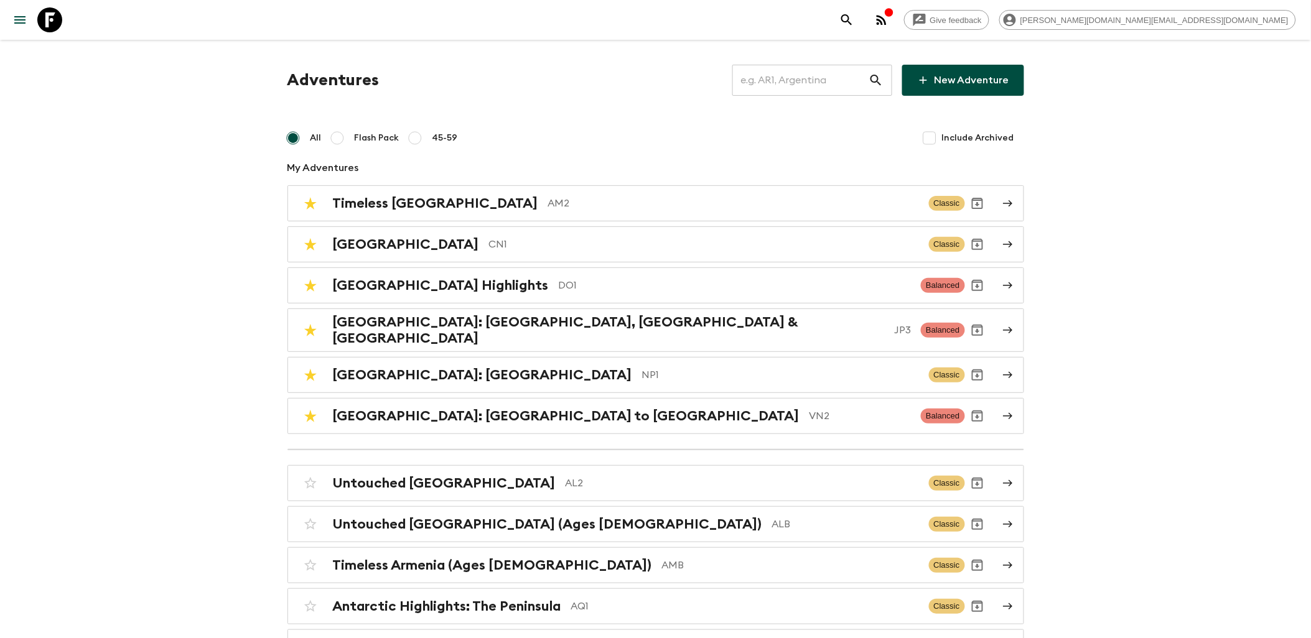
click at [52, 27] on icon at bounding box center [49, 19] width 25 height 25
